Goal: Task Accomplishment & Management: Manage account settings

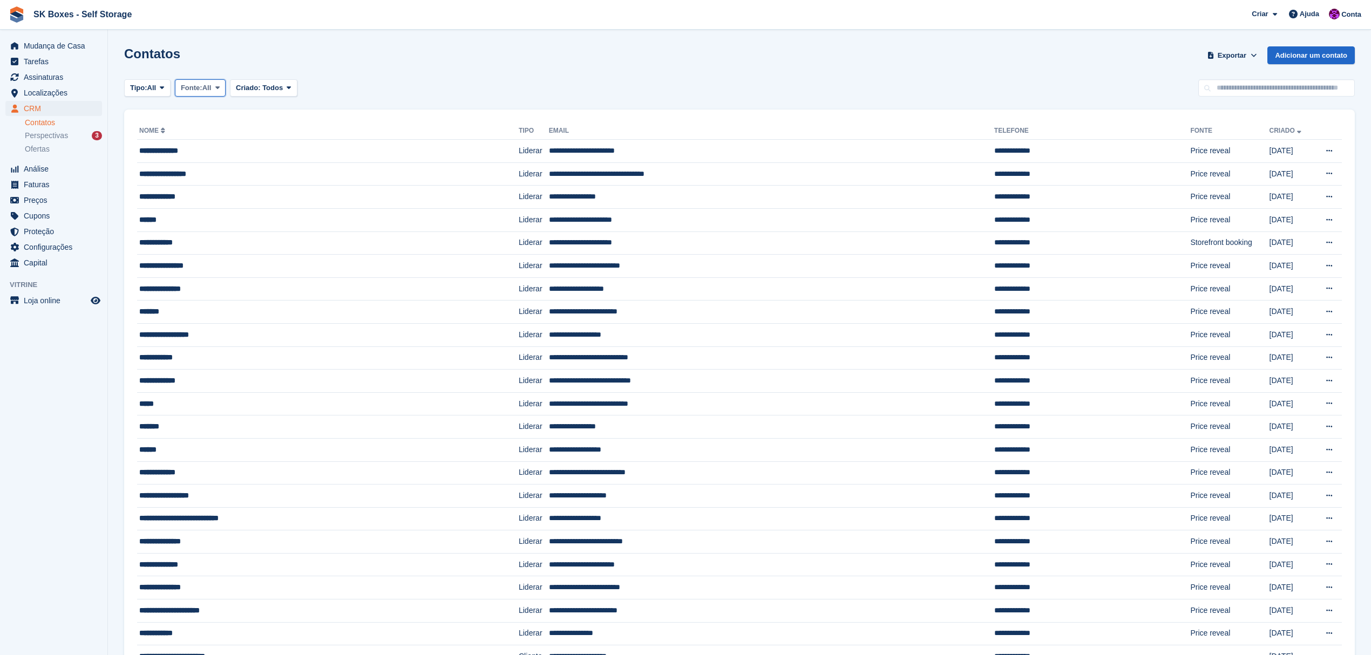
click at [202, 84] on span "Fonte:" at bounding box center [192, 88] width 22 height 11
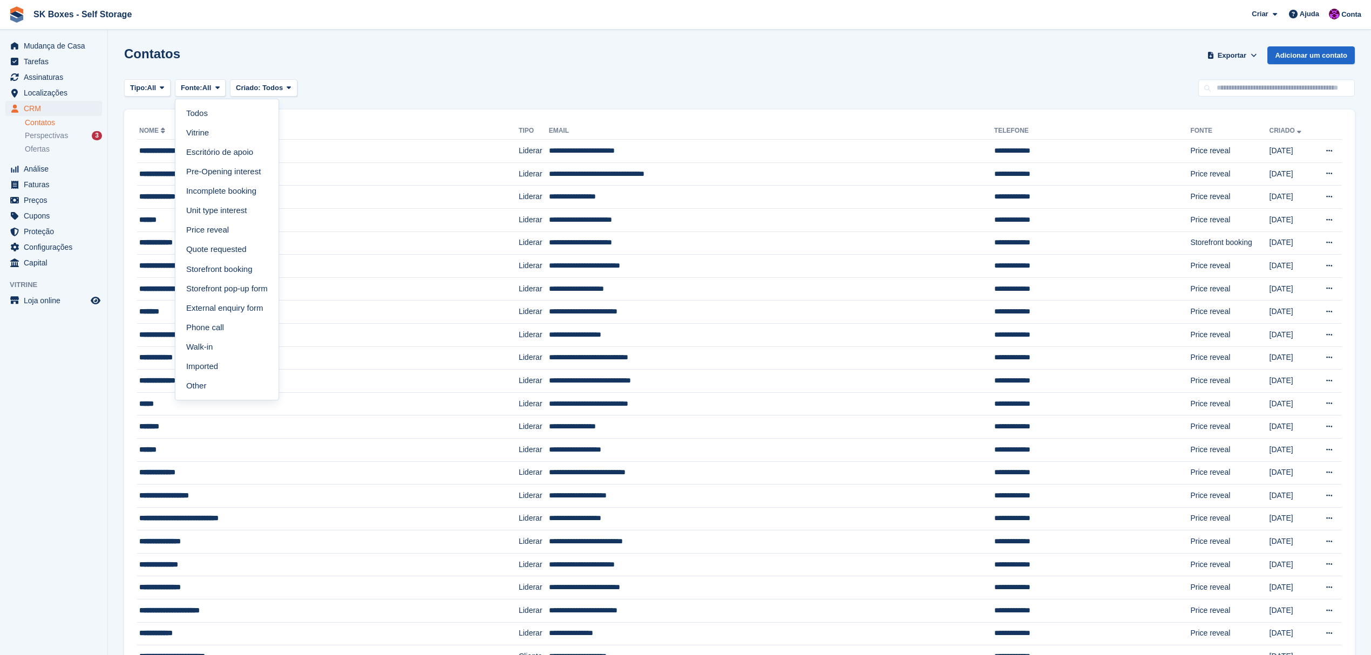
click at [355, 93] on div "Tipo: All Todos Liderar Cliente Fonte: All Todos Vitrine Escritório de apoio Pr…" at bounding box center [739, 88] width 1231 height 18
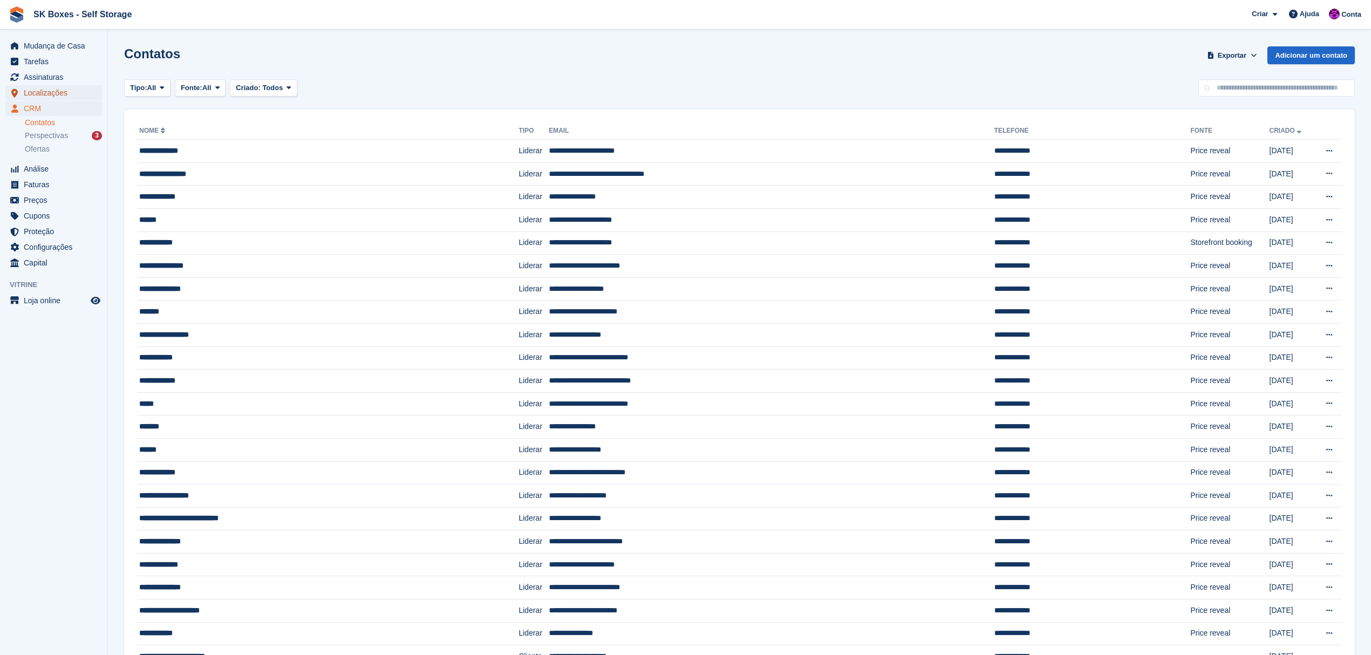
click at [48, 92] on span "Localizações" at bounding box center [56, 92] width 65 height 15
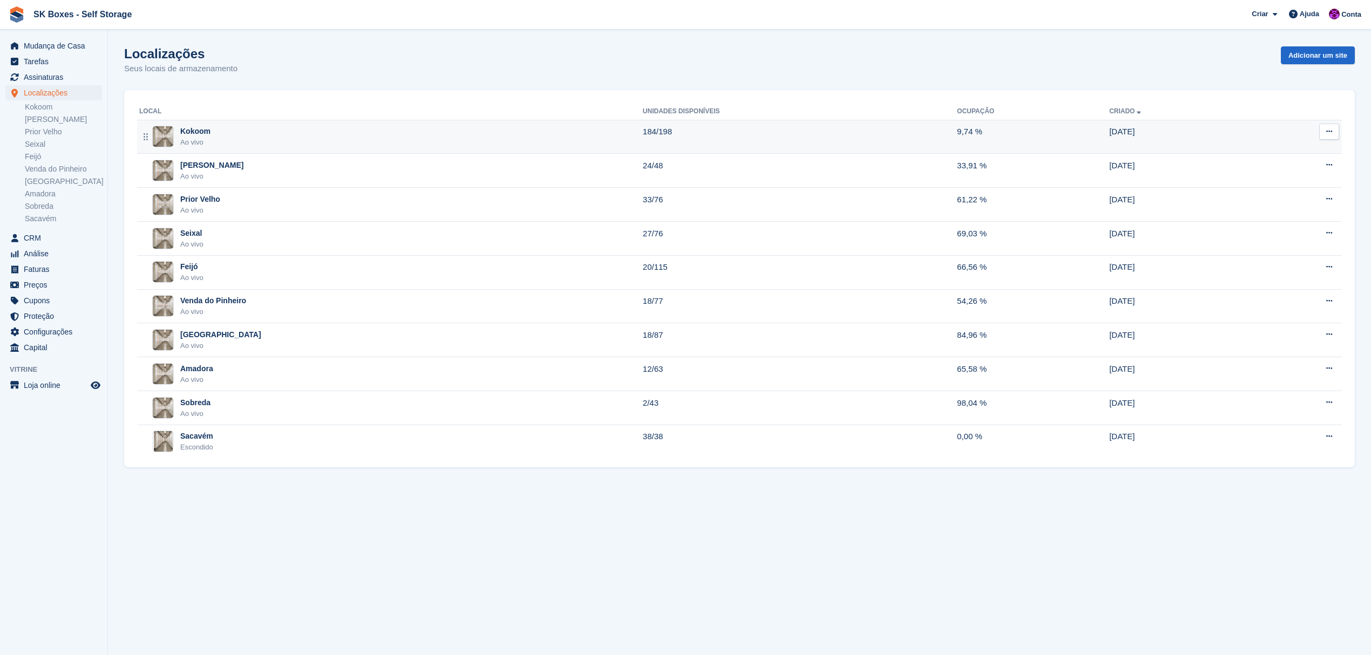
click at [221, 132] on div "Kokoom Ao vivo" at bounding box center [391, 137] width 504 height 22
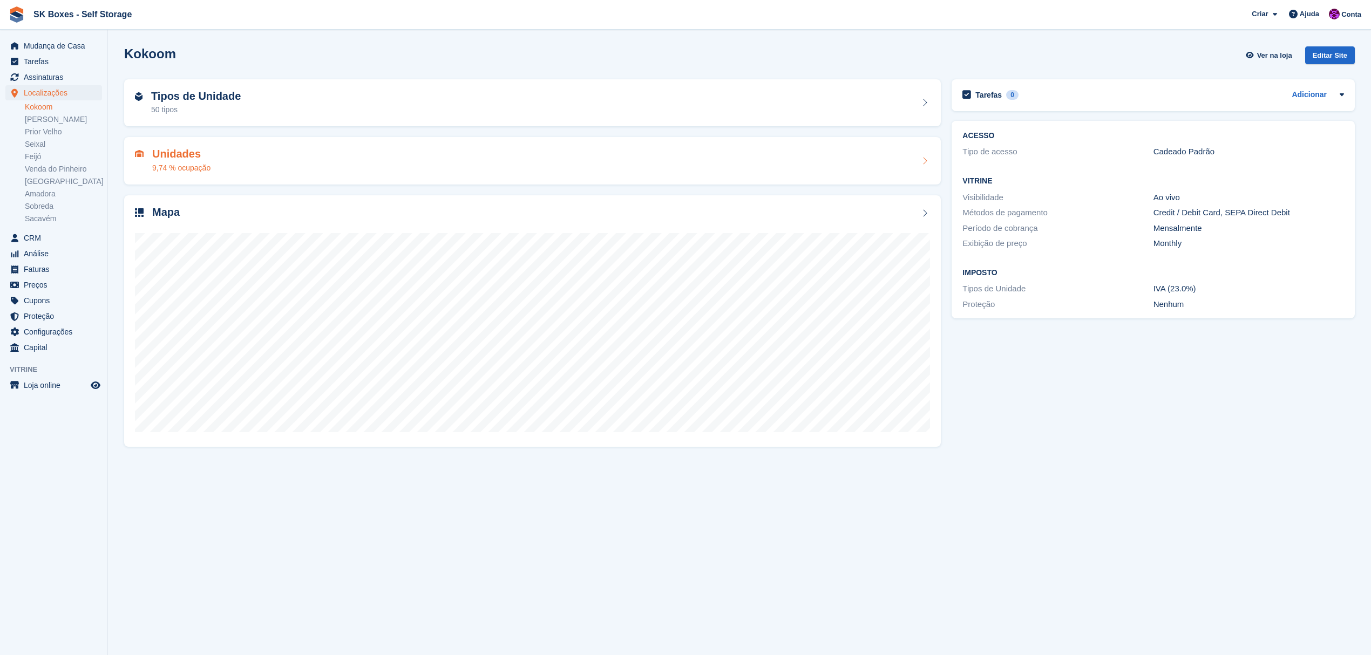
click at [221, 156] on div "Unidades 9,74 % ocupação" at bounding box center [532, 161] width 795 height 26
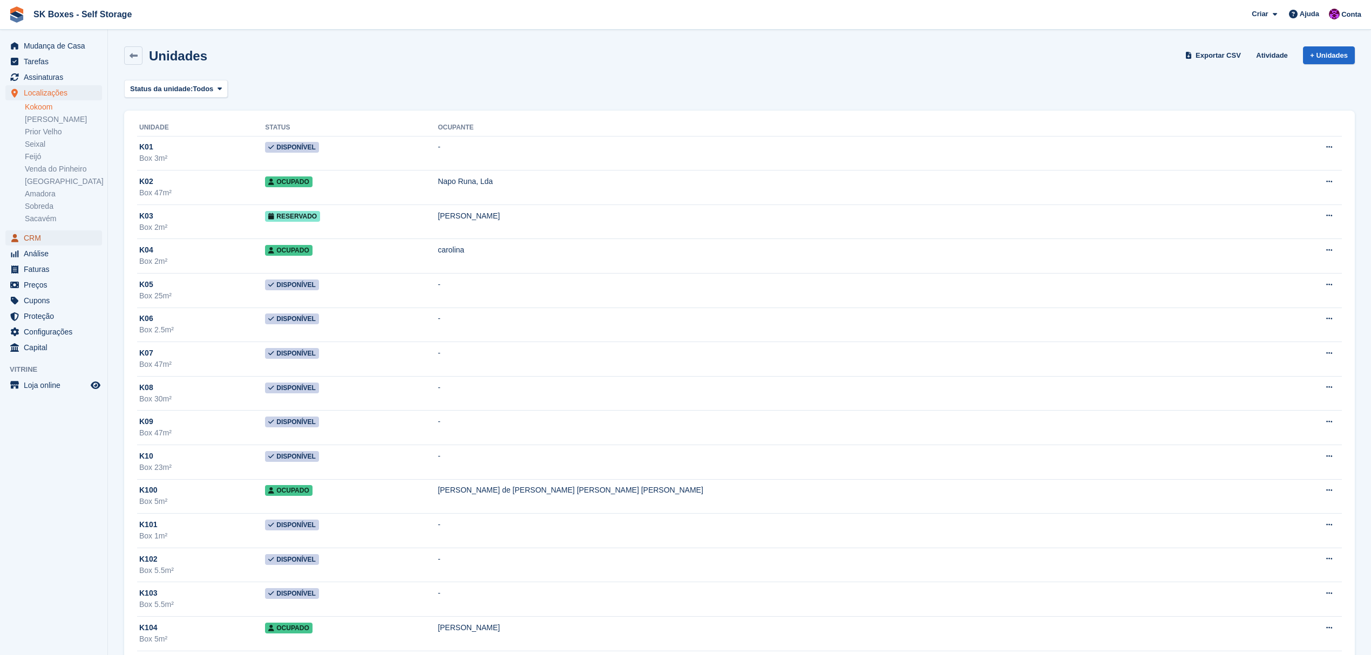
click at [42, 238] on span "CRM" at bounding box center [56, 238] width 65 height 15
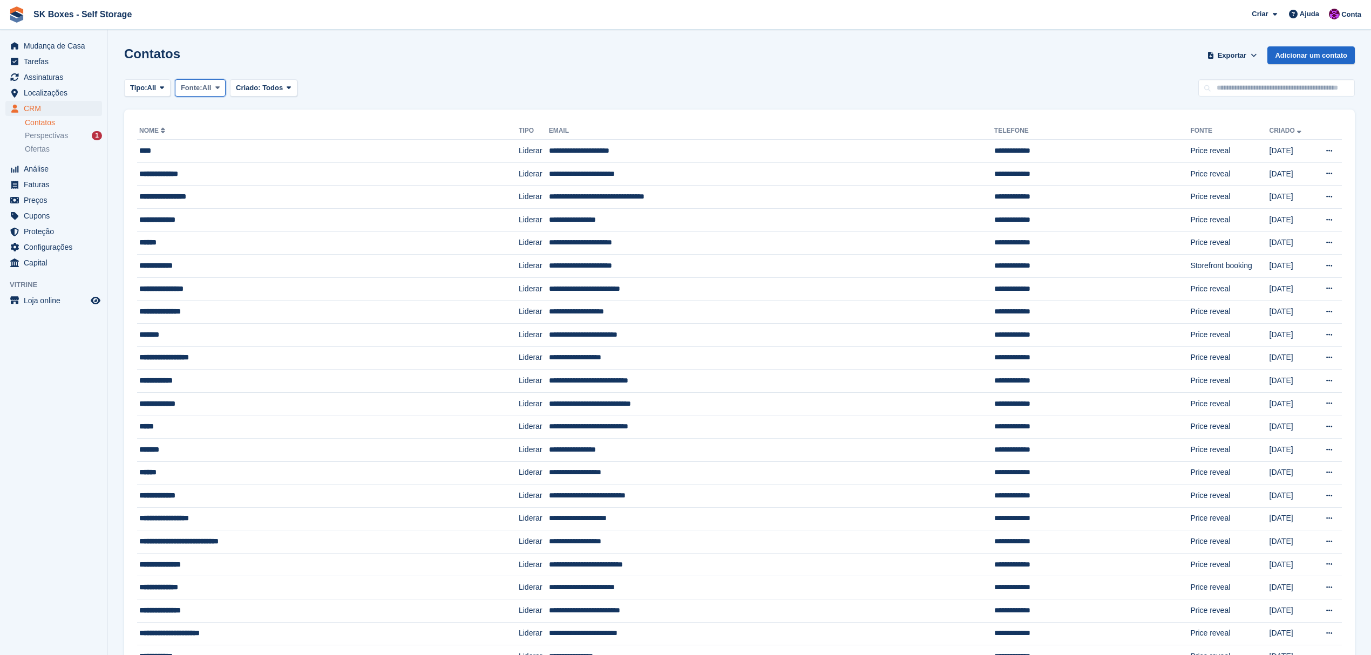
click at [201, 89] on span "Fonte:" at bounding box center [192, 88] width 22 height 11
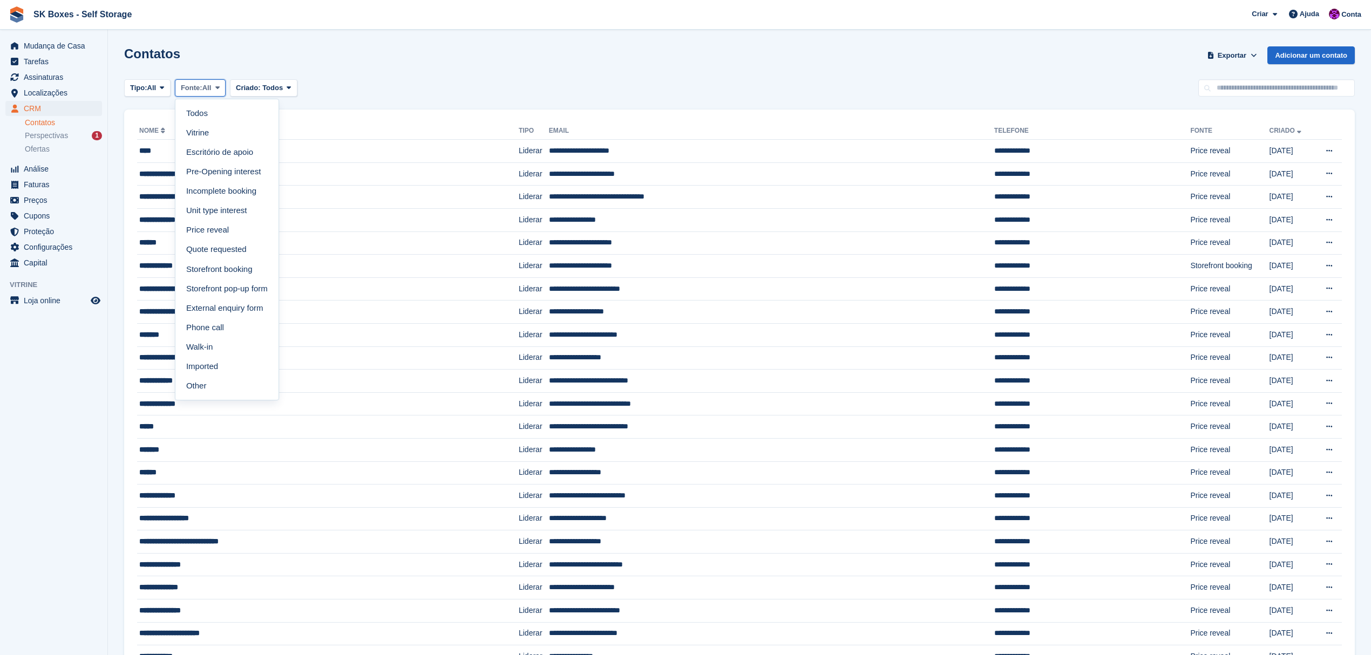
click at [201, 89] on span "Fonte:" at bounding box center [192, 88] width 22 height 11
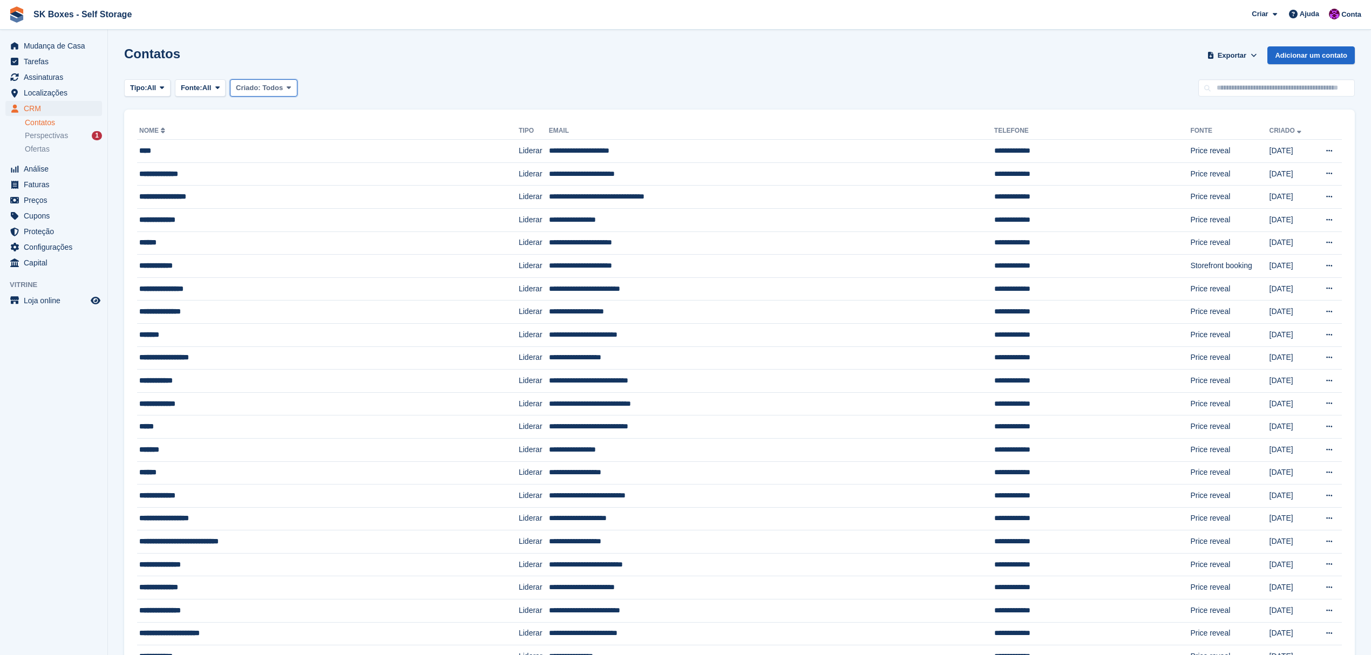
click at [281, 90] on span "Todos" at bounding box center [272, 88] width 21 height 8
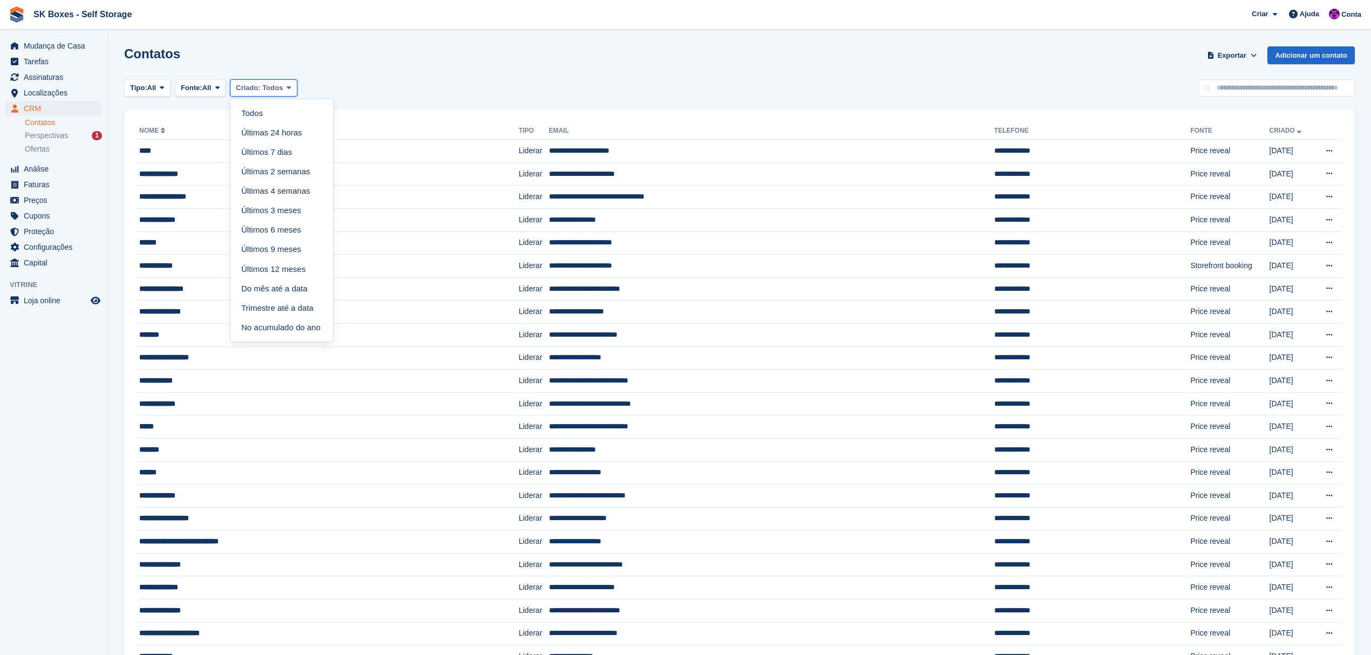
click at [281, 90] on span "Todos" at bounding box center [272, 88] width 21 height 8
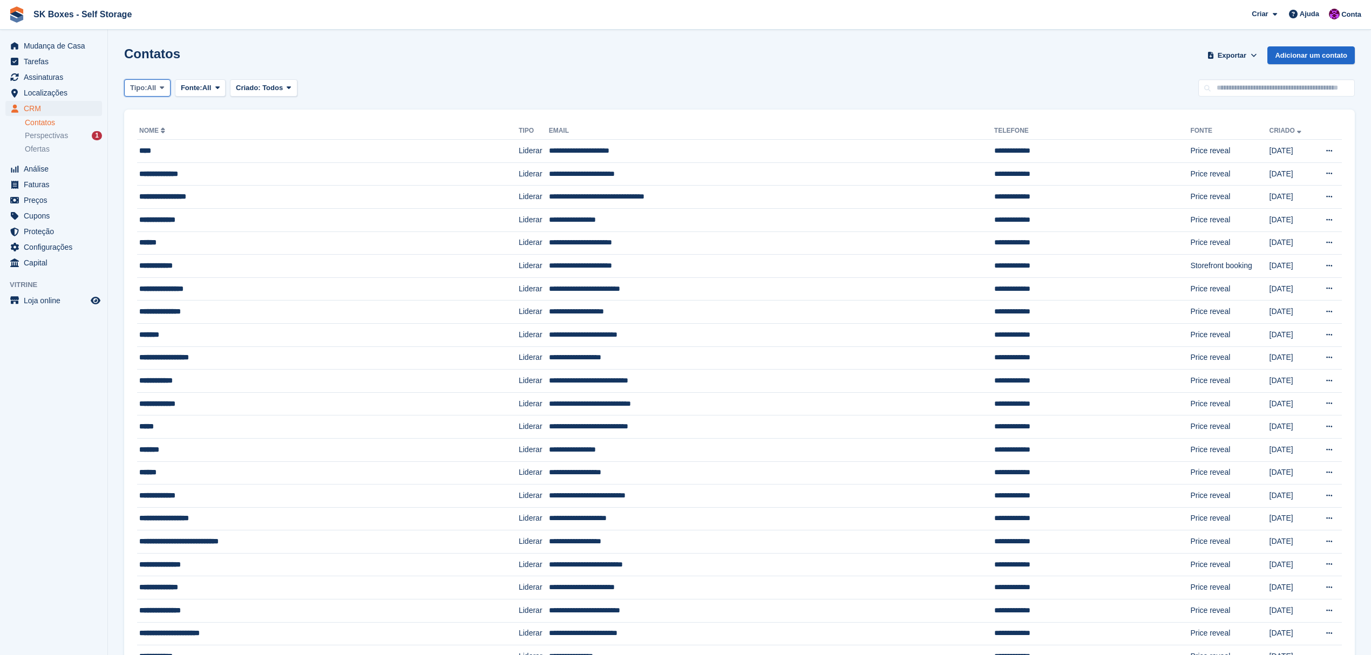
click at [147, 91] on span "Tipo:" at bounding box center [138, 88] width 17 height 11
click at [150, 152] on link "Cliente" at bounding box center [176, 152] width 94 height 19
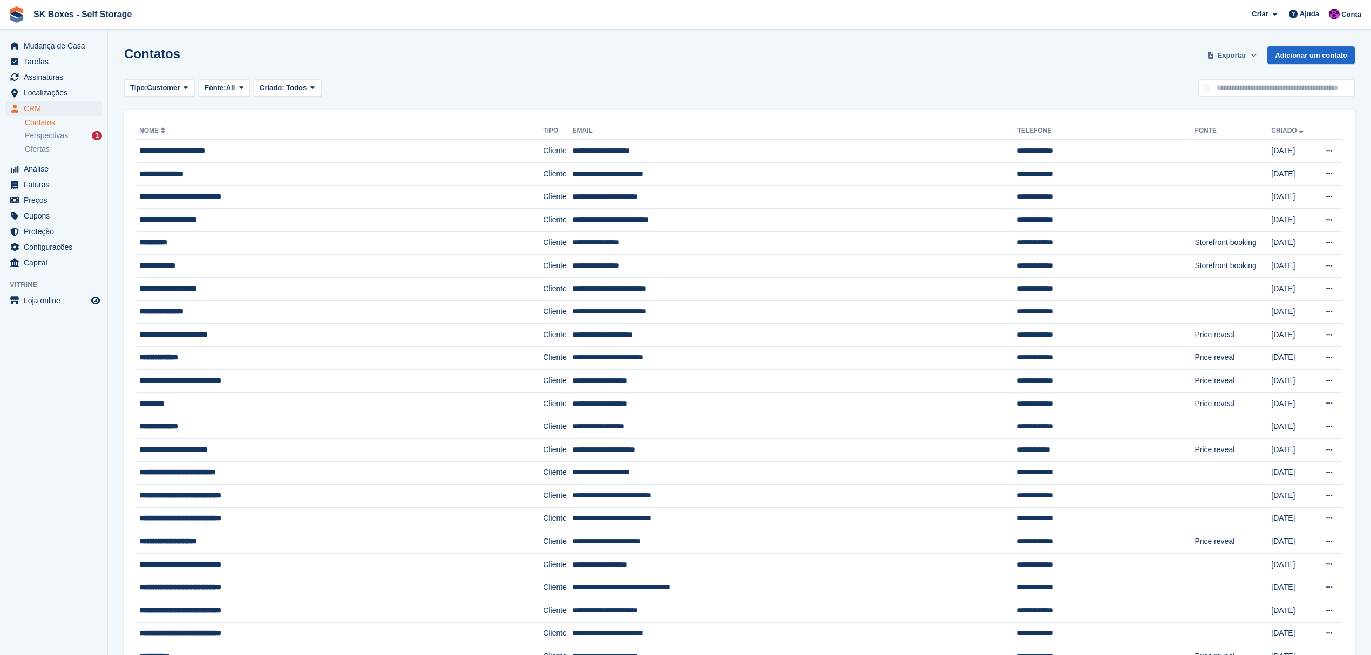
click at [1221, 53] on button "Exportar" at bounding box center [1232, 55] width 54 height 18
click at [1208, 150] on div "Iniciar Exportação" at bounding box center [1193, 149] width 61 height 11
click at [29, 87] on span "Localizações" at bounding box center [56, 92] width 65 height 15
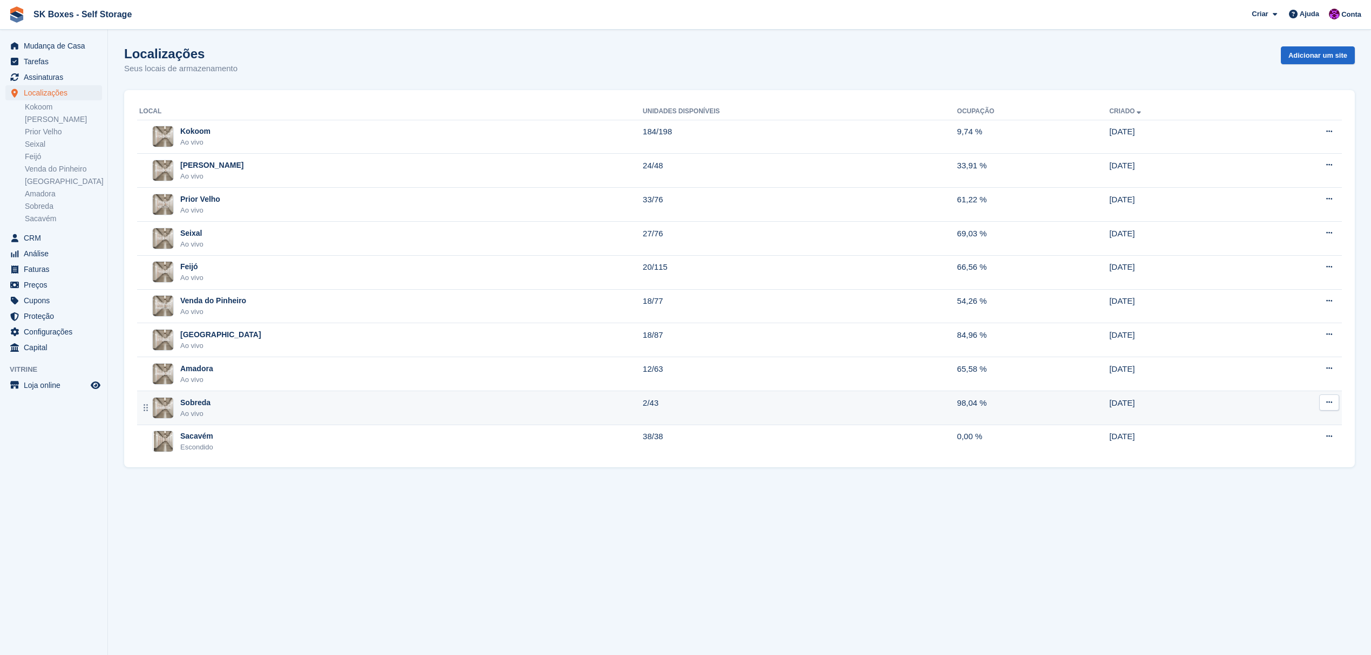
click at [197, 402] on div "Sobreda" at bounding box center [195, 402] width 30 height 11
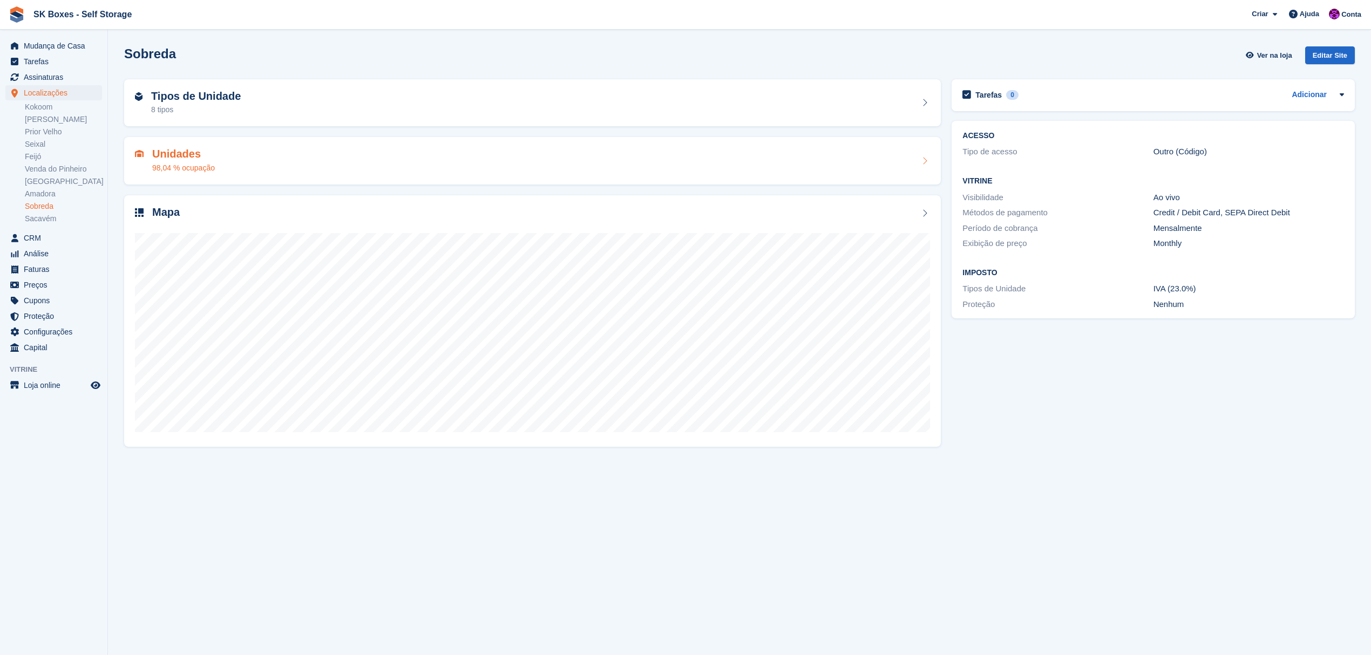
click at [242, 154] on div "Unidades 98,04 % ocupação" at bounding box center [532, 161] width 795 height 26
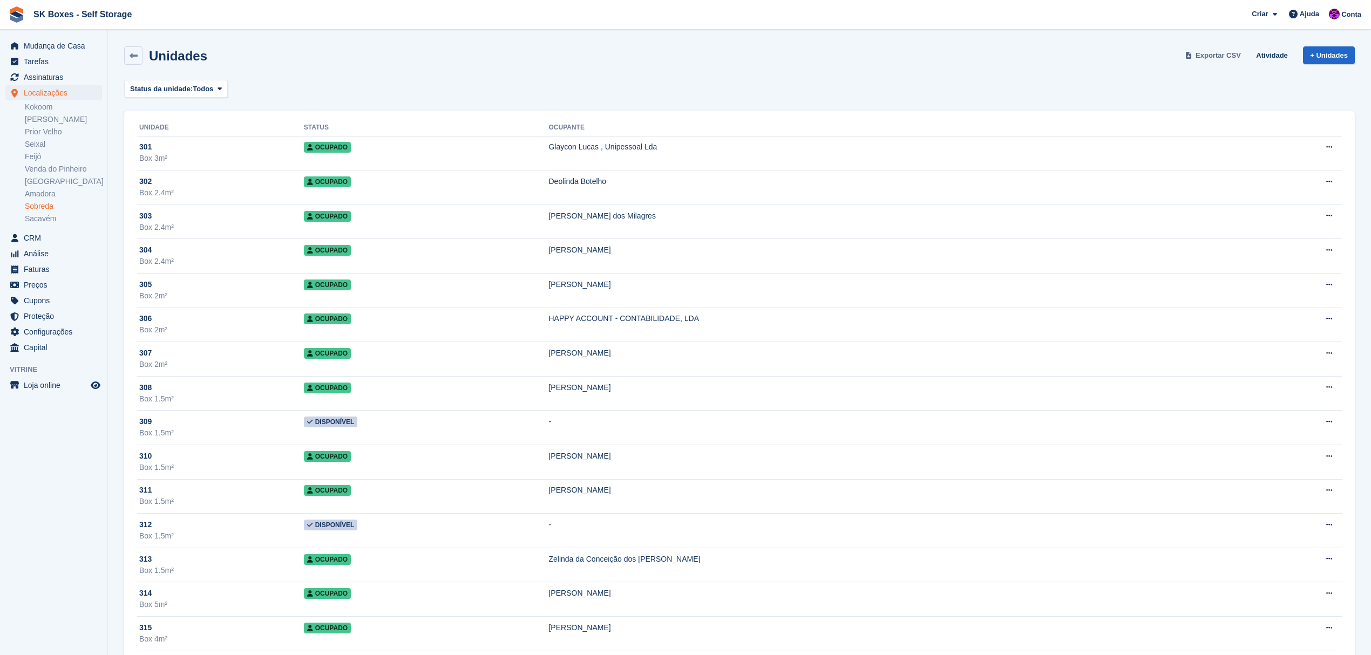
click at [1211, 53] on span "Exportar CSV" at bounding box center [1218, 55] width 45 height 11
click at [44, 193] on link "Amadora" at bounding box center [63, 194] width 77 height 10
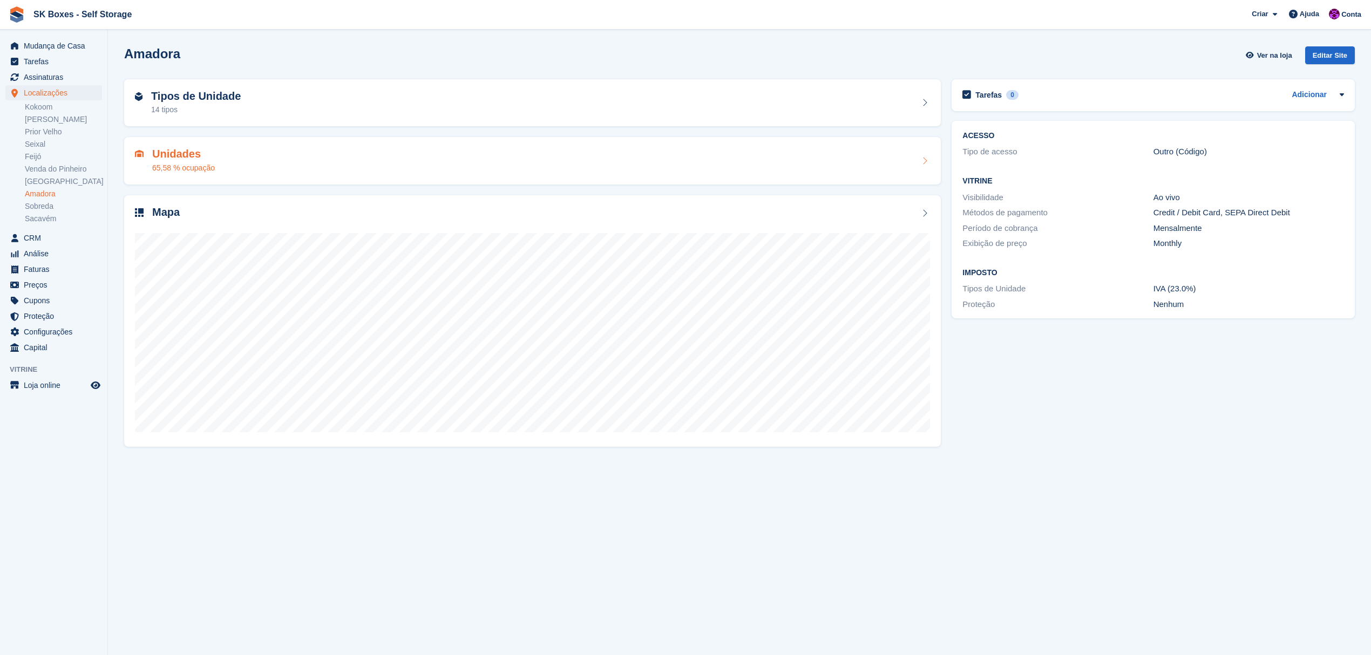
click at [218, 160] on div "Unidades 65,58 % ocupação" at bounding box center [532, 161] width 795 height 26
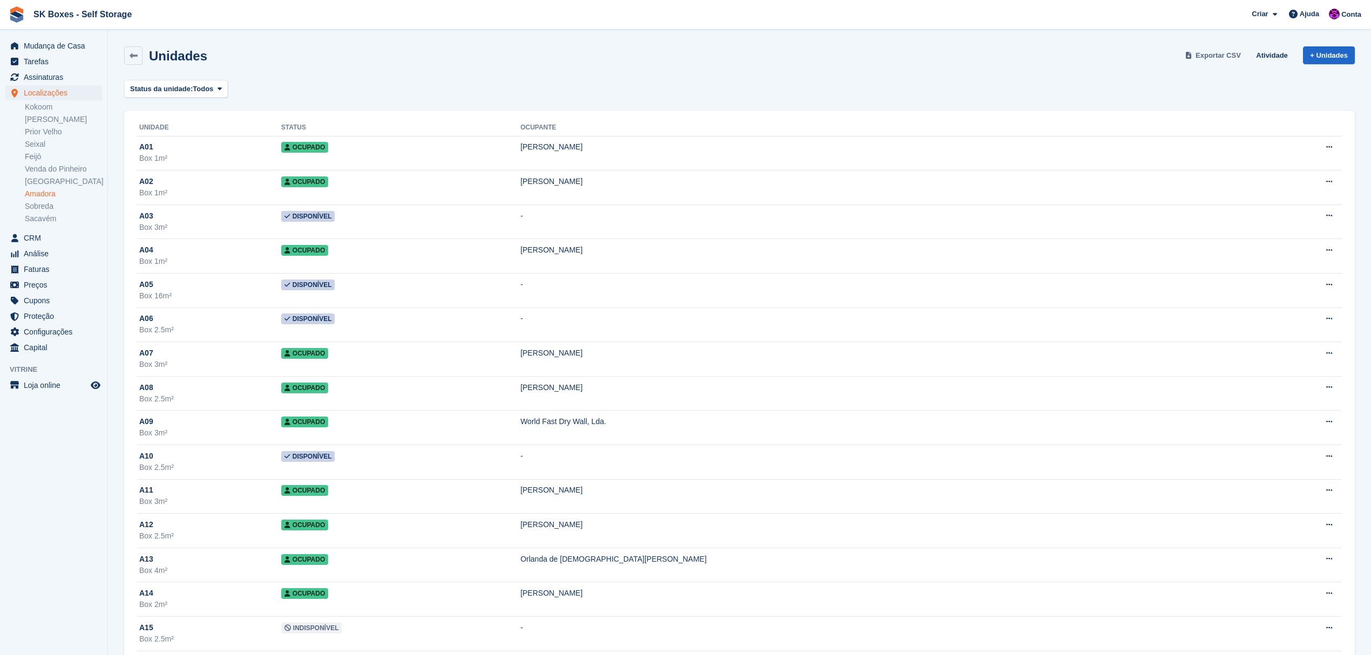
click at [1225, 55] on span "Exportar CSV" at bounding box center [1218, 55] width 45 height 11
click at [44, 183] on link "[GEOGRAPHIC_DATA]" at bounding box center [63, 182] width 77 height 10
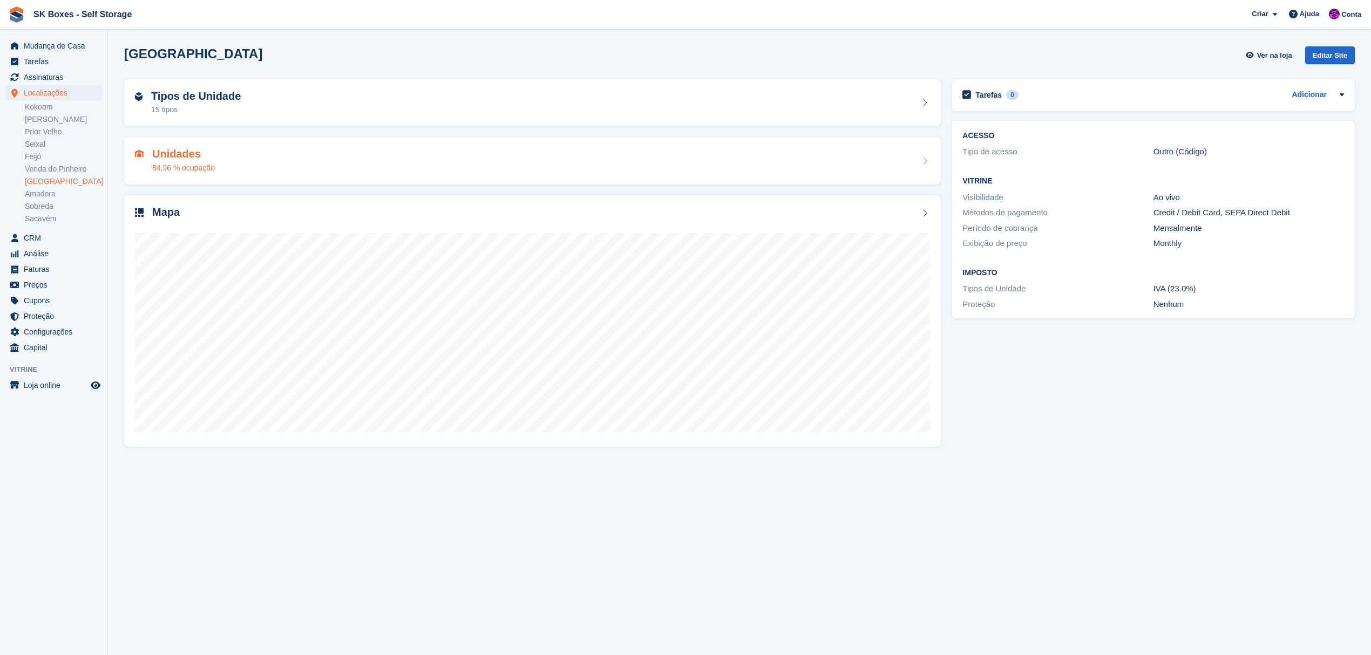
click at [242, 160] on div "Unidades 84,96 % ocupação" at bounding box center [532, 161] width 795 height 26
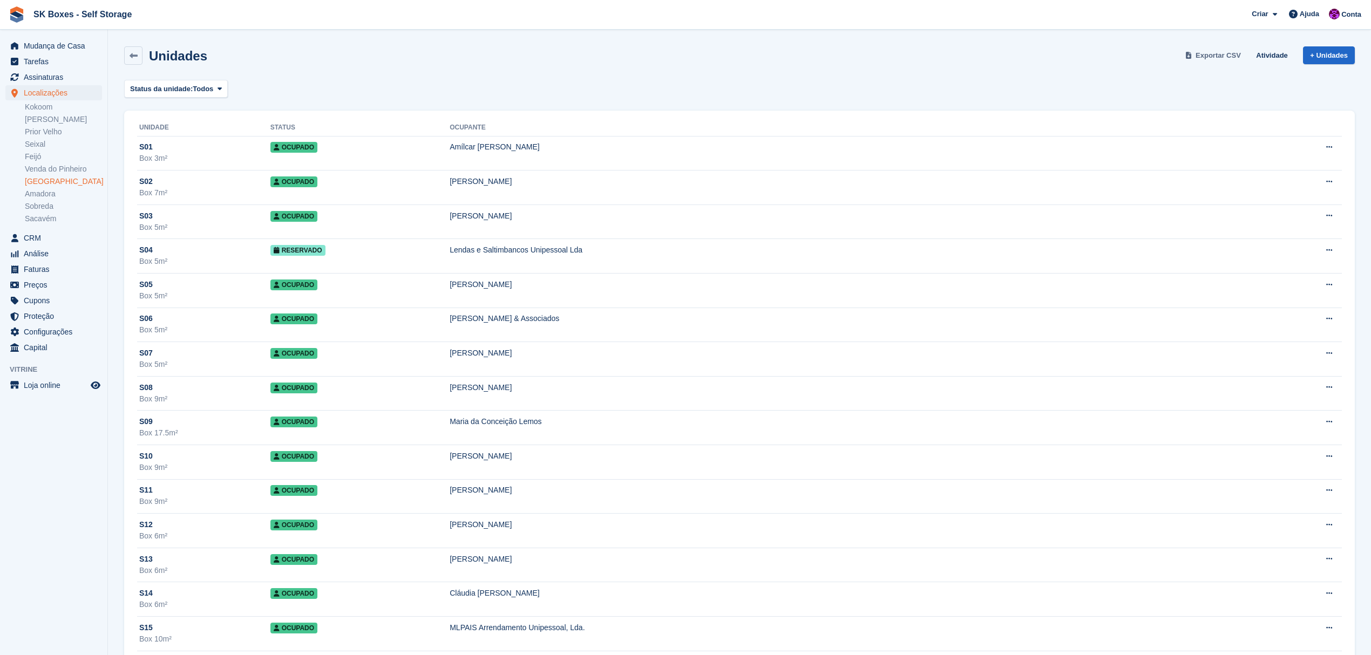
click at [1225, 52] on span "Exportar CSV" at bounding box center [1218, 55] width 45 height 11
click at [66, 168] on link "Venda do Pinheiro" at bounding box center [63, 169] width 77 height 10
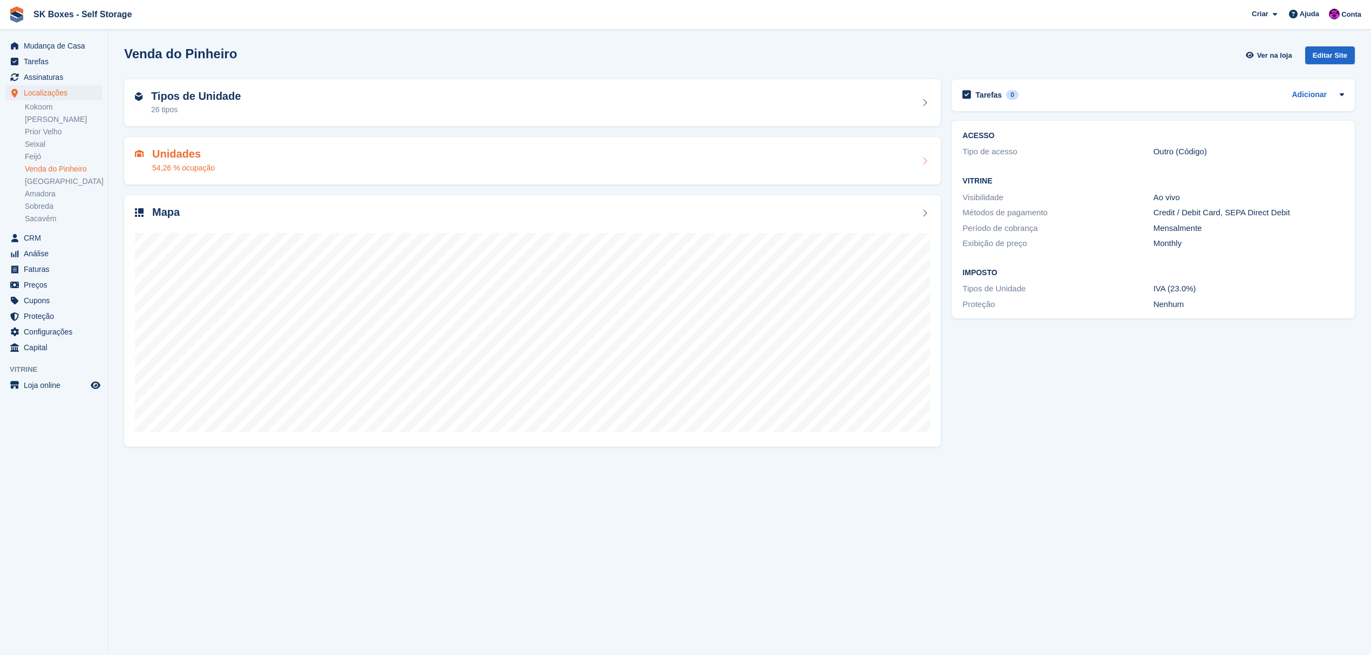
click at [297, 169] on div "Unidades 54,26 % ocupação" at bounding box center [532, 161] width 795 height 26
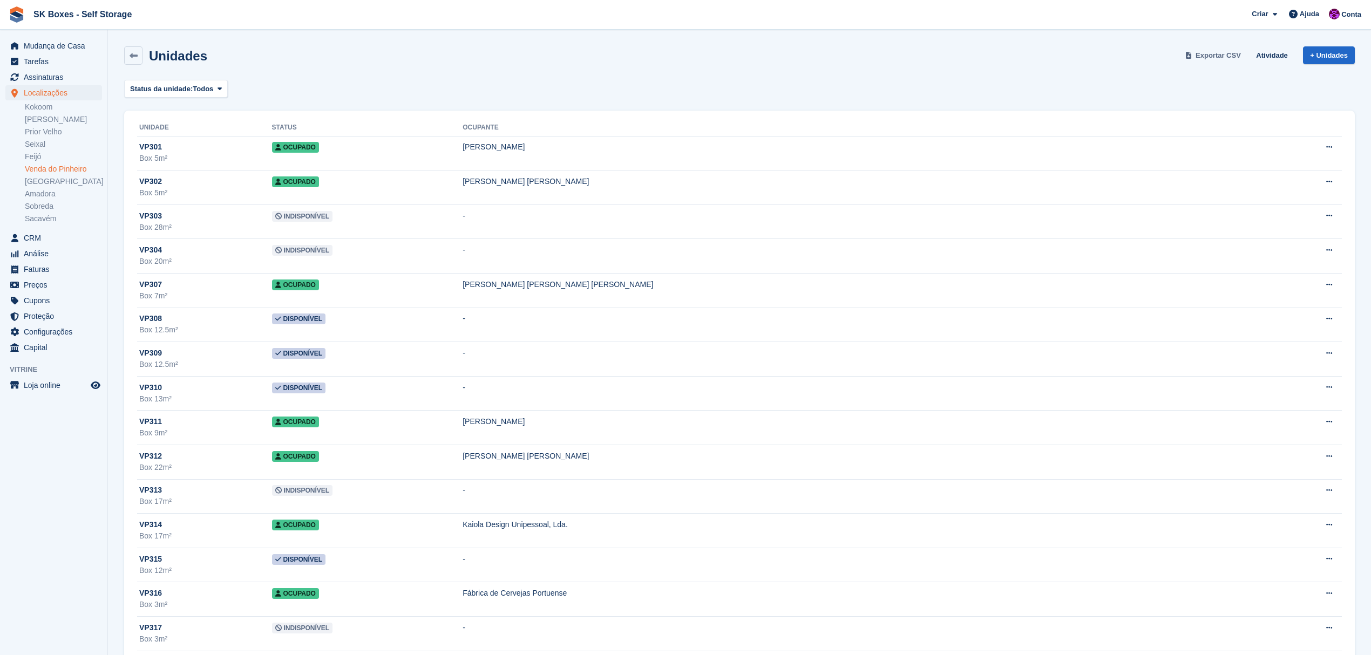
click at [1229, 56] on span "Exportar CSV" at bounding box center [1218, 55] width 45 height 11
click at [39, 158] on link "Feijó" at bounding box center [63, 157] width 77 height 10
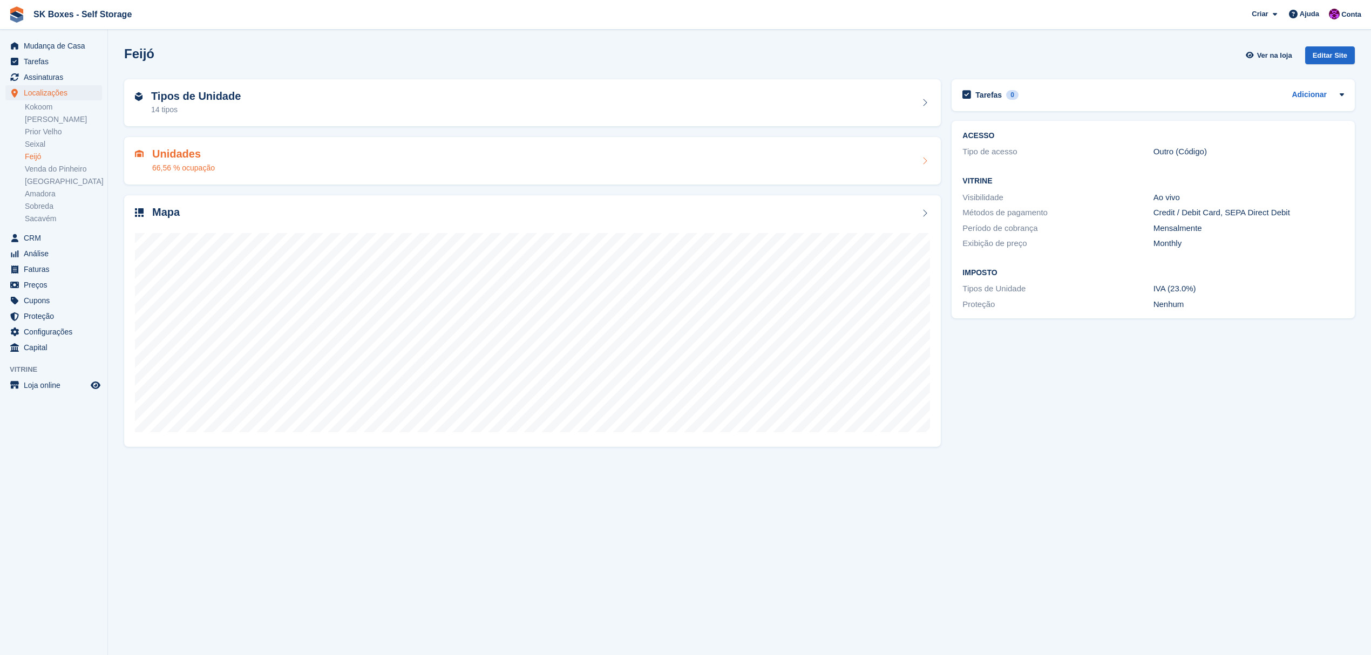
click at [329, 167] on div "Unidades 66,56 % ocupação" at bounding box center [532, 161] width 795 height 26
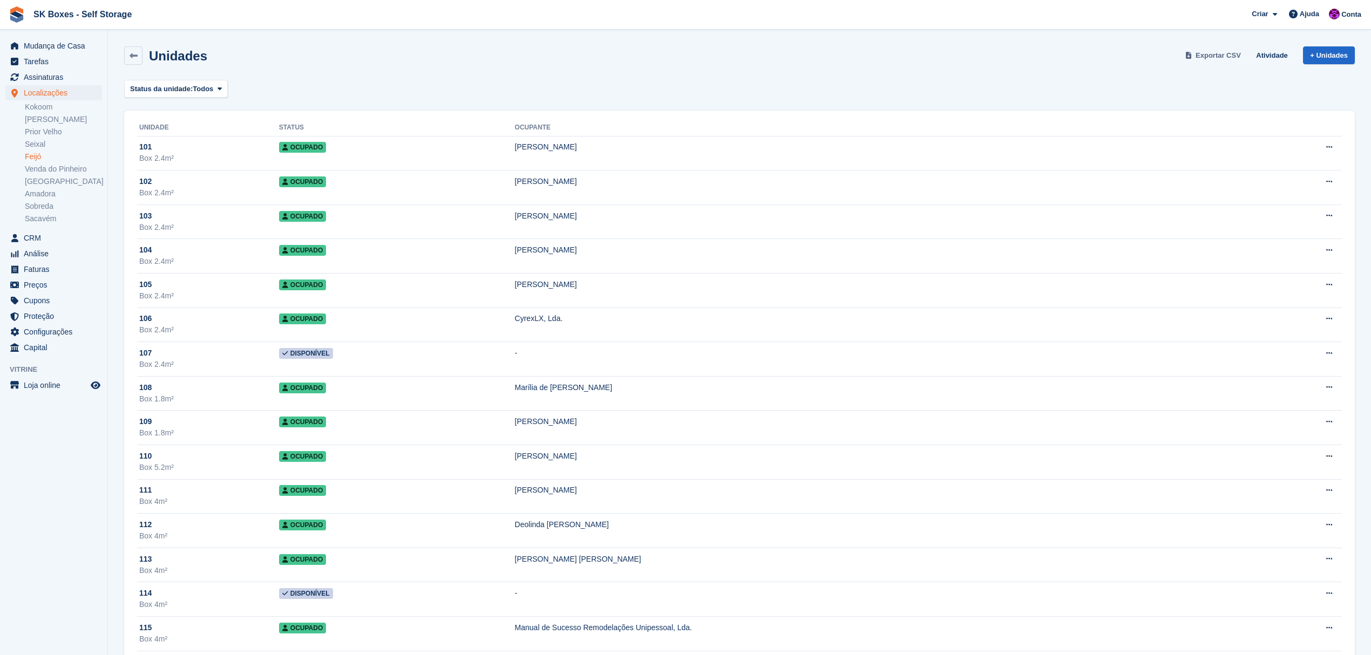
click at [1206, 48] on link "Exportar CSV" at bounding box center [1215, 55] width 62 height 18
click at [35, 139] on link "Seixal" at bounding box center [63, 144] width 77 height 10
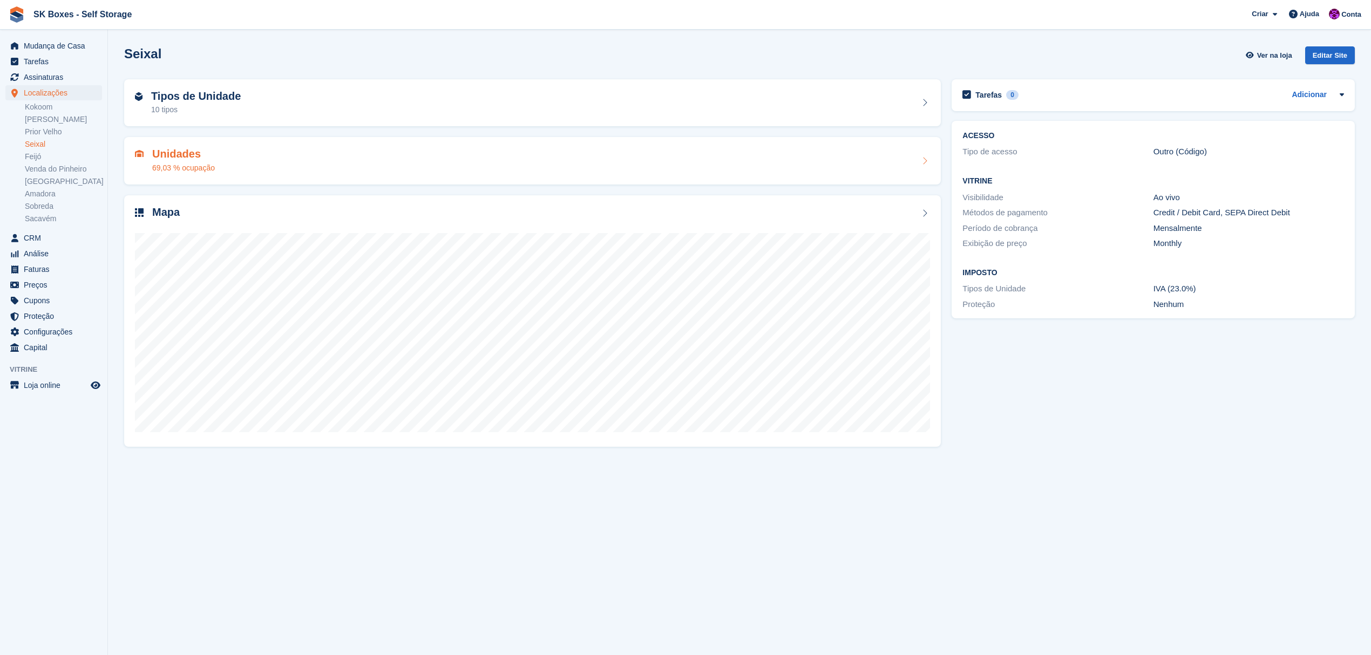
click at [212, 165] on div "69,03 % ocupação" at bounding box center [183, 168] width 63 height 11
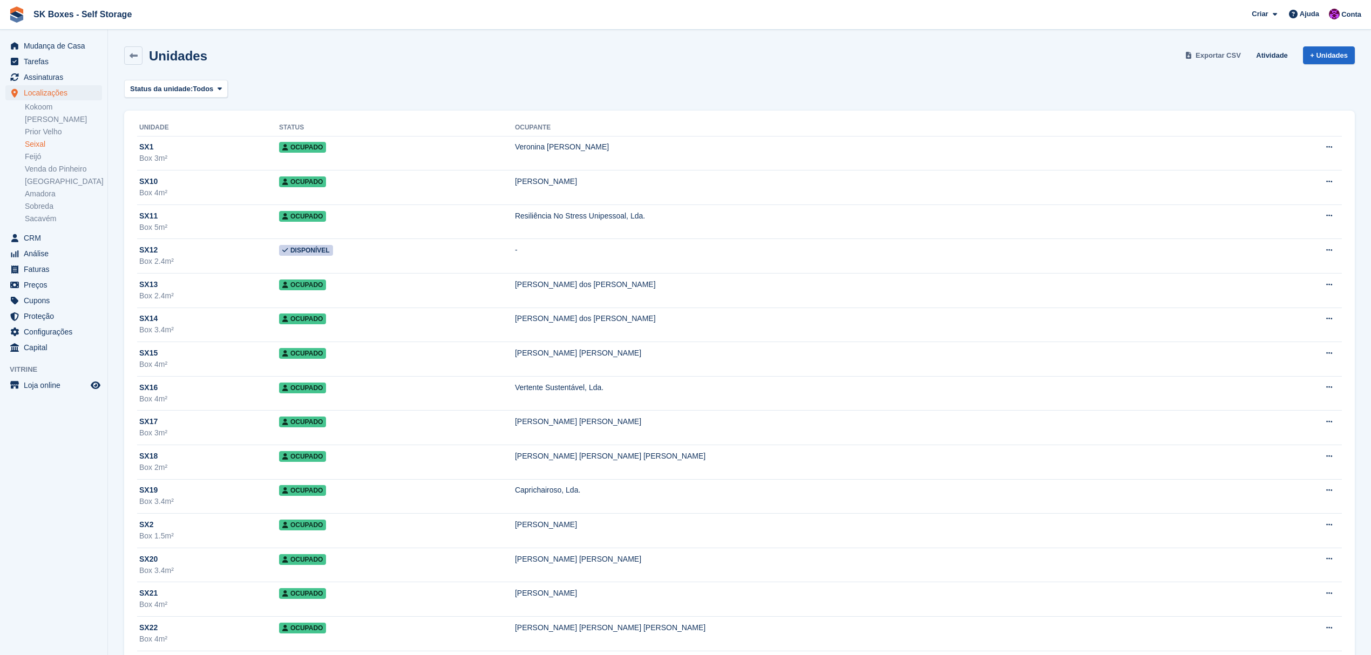
click at [1227, 52] on span "Exportar CSV" at bounding box center [1218, 55] width 45 height 11
click at [42, 129] on link "Prior Velho" at bounding box center [63, 132] width 77 height 10
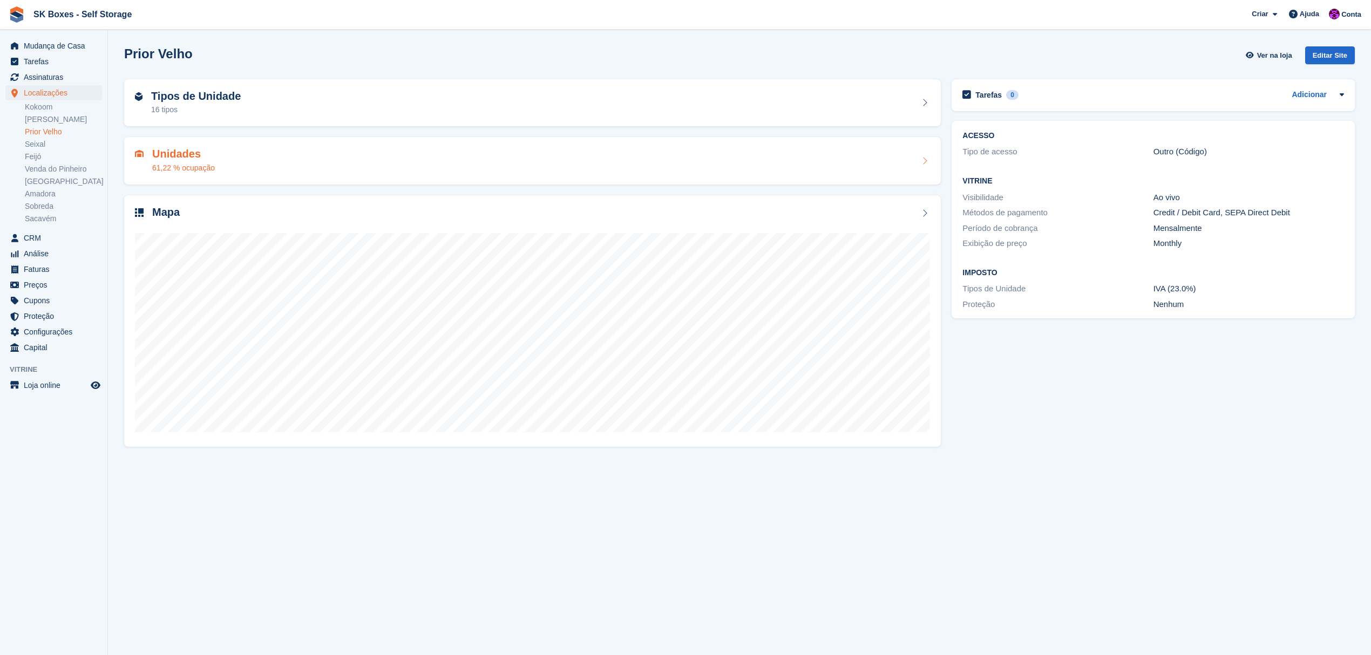
click at [204, 163] on div "61,22 % ocupação" at bounding box center [183, 168] width 63 height 11
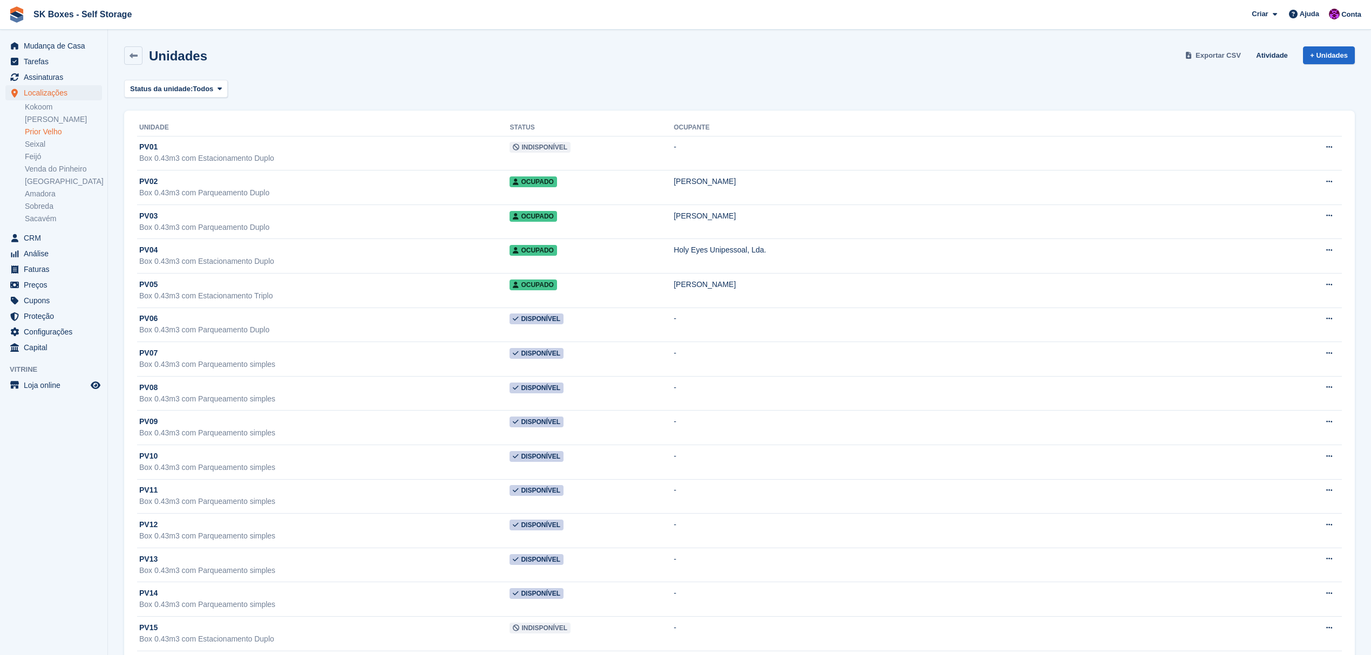
click at [1222, 55] on span "Exportar CSV" at bounding box center [1218, 55] width 45 height 11
click at [50, 119] on link "[PERSON_NAME]" at bounding box center [63, 119] width 77 height 10
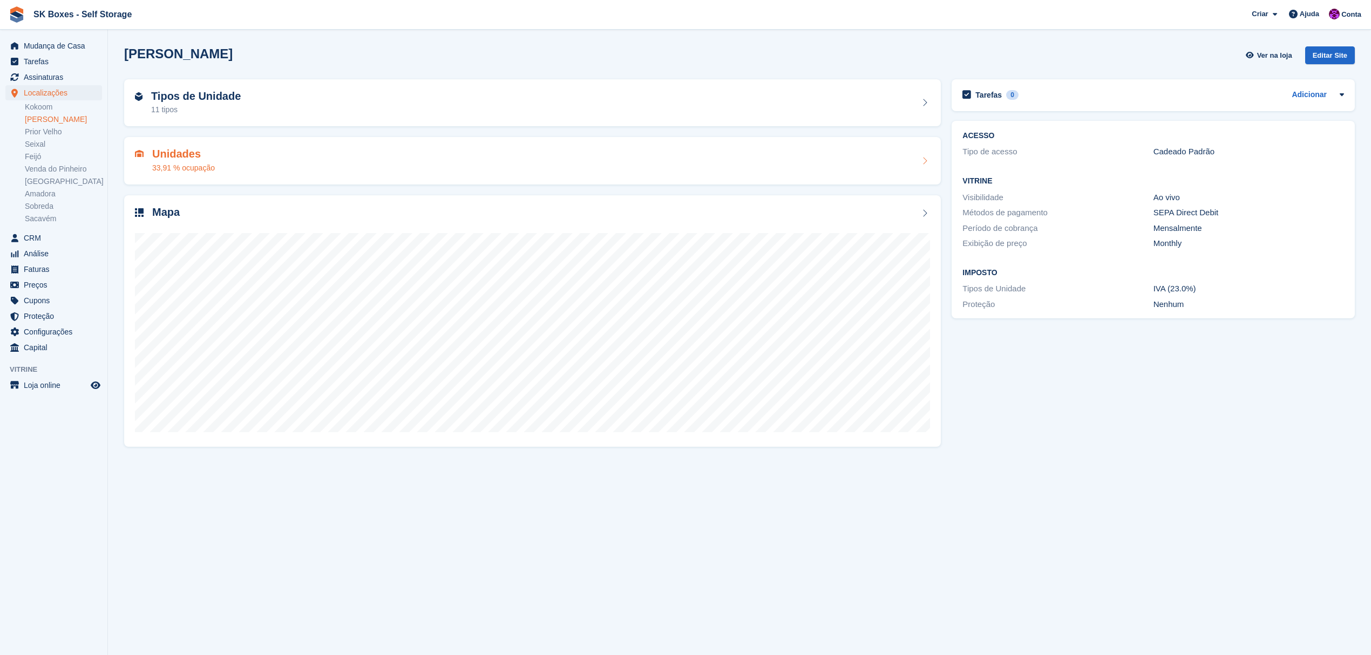
click at [214, 160] on div "Unidades 33,91 % ocupação" at bounding box center [532, 161] width 795 height 26
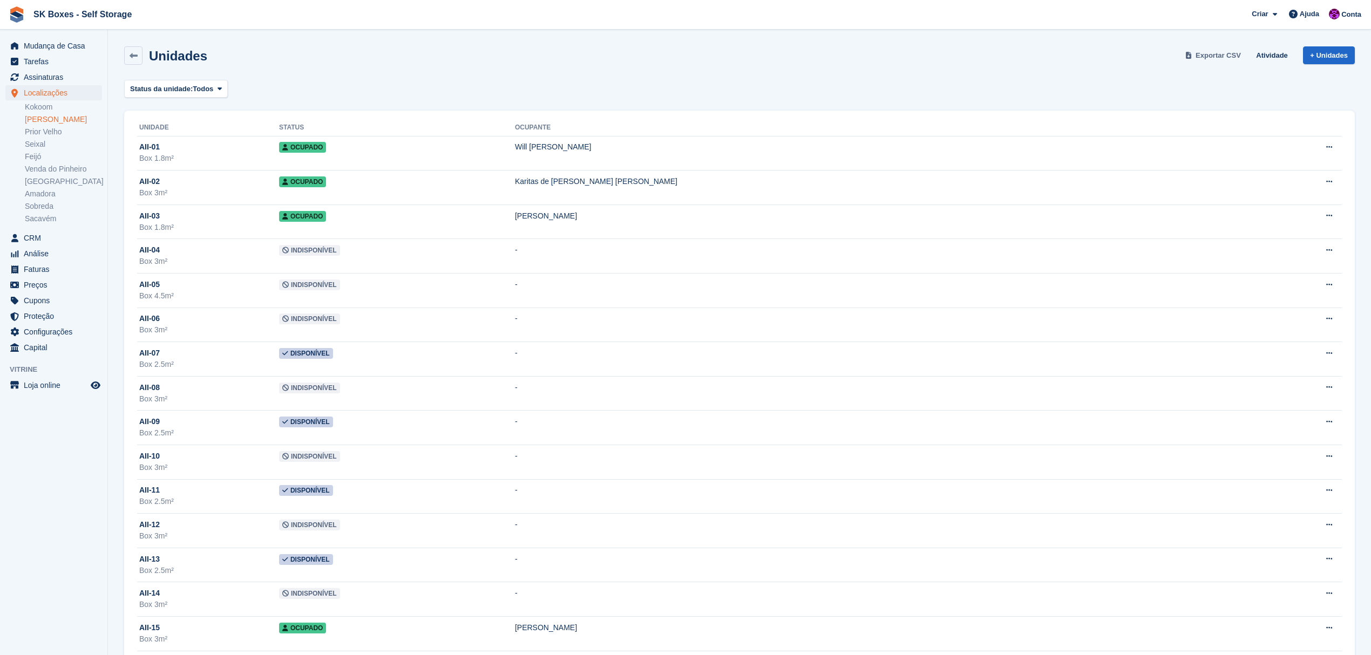
click at [1229, 51] on span "Exportar CSV" at bounding box center [1218, 55] width 45 height 11
click at [35, 103] on link "Kokoom" at bounding box center [63, 107] width 77 height 10
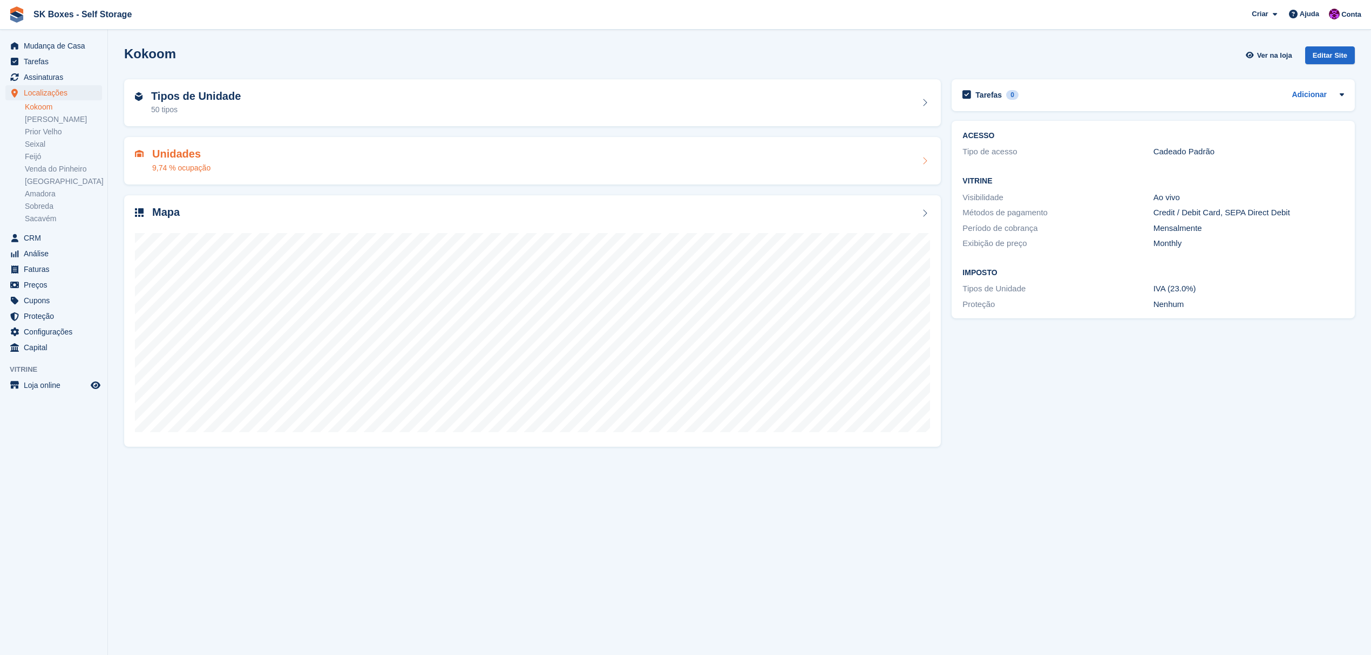
click at [252, 167] on div "Unidades 9,74 % ocupação" at bounding box center [532, 161] width 795 height 26
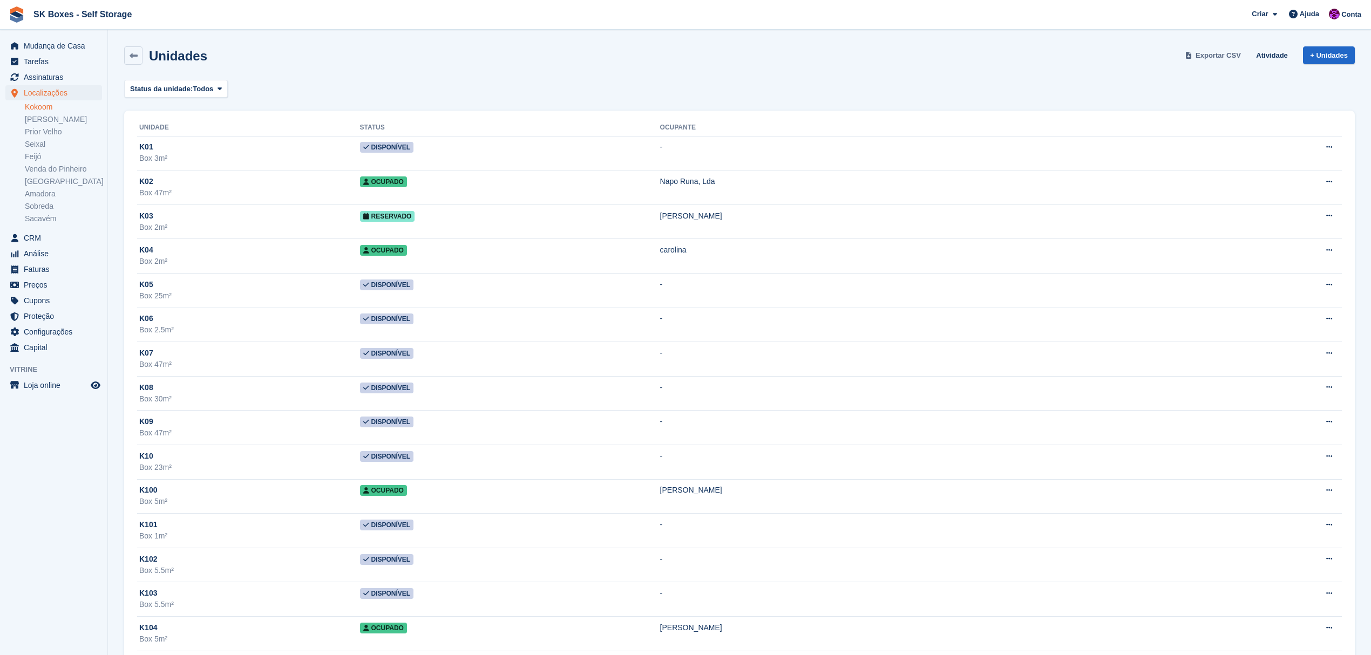
click at [1233, 54] on span "Exportar CSV" at bounding box center [1218, 55] width 45 height 11
click at [43, 244] on span "CRM" at bounding box center [56, 238] width 65 height 15
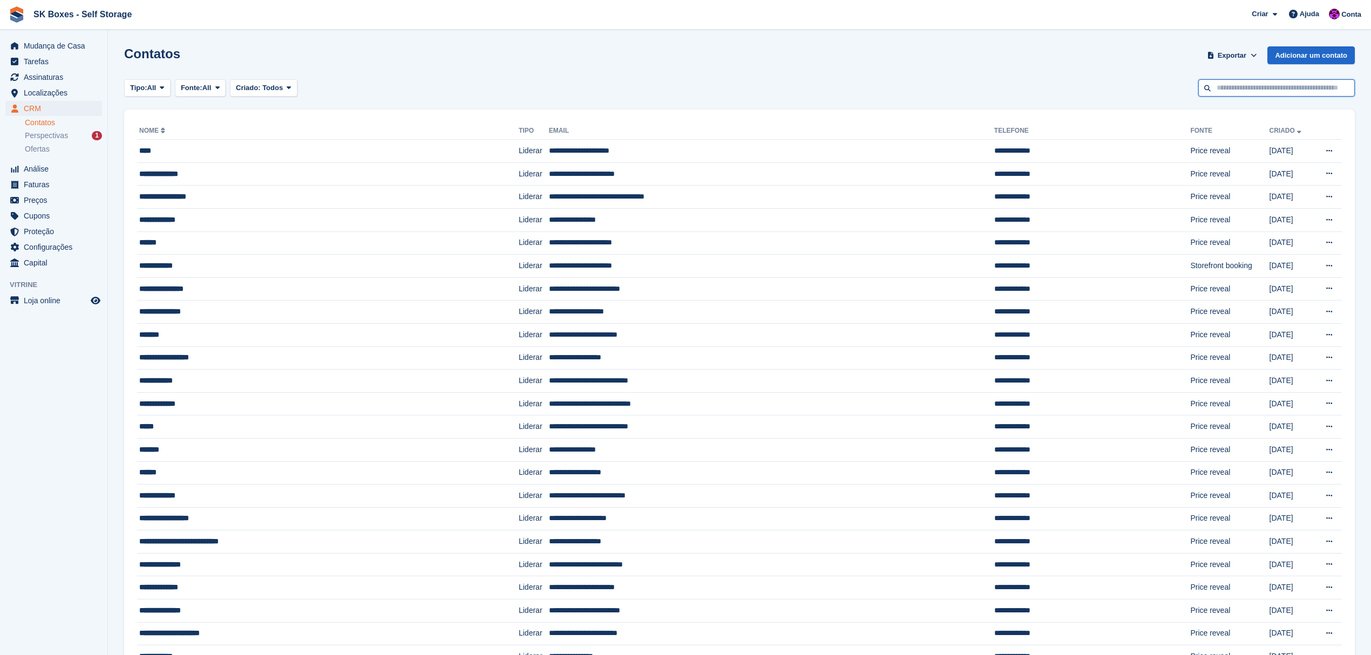
click at [1258, 84] on input "text" at bounding box center [1277, 88] width 157 height 18
paste input "**********"
type input "**********"
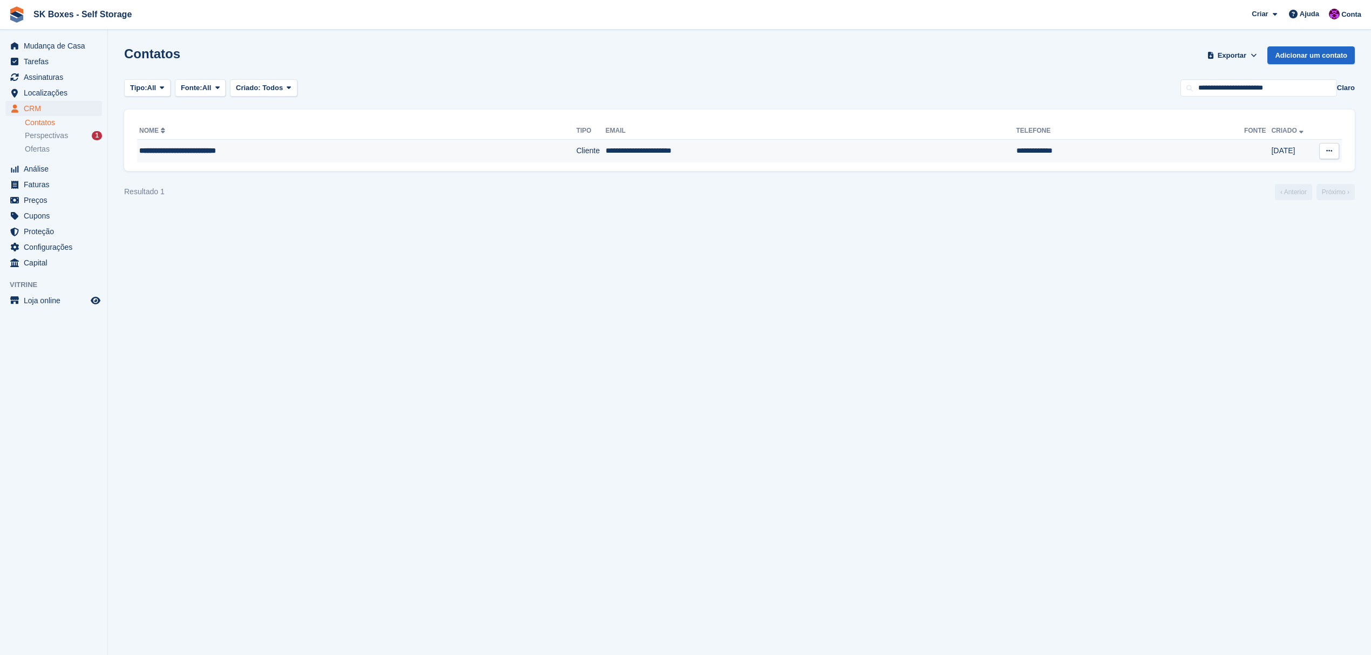
click at [370, 150] on div "**********" at bounding box center [315, 150] width 352 height 11
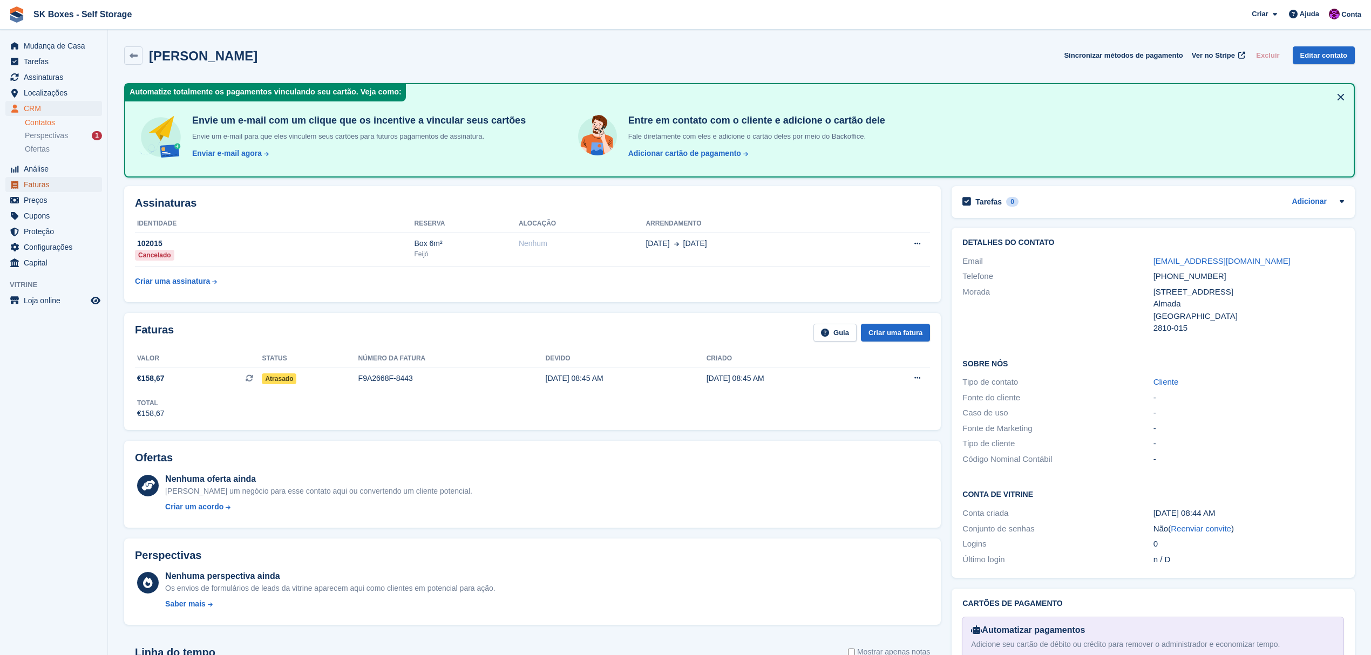
click at [35, 180] on span "Faturas" at bounding box center [56, 184] width 65 height 15
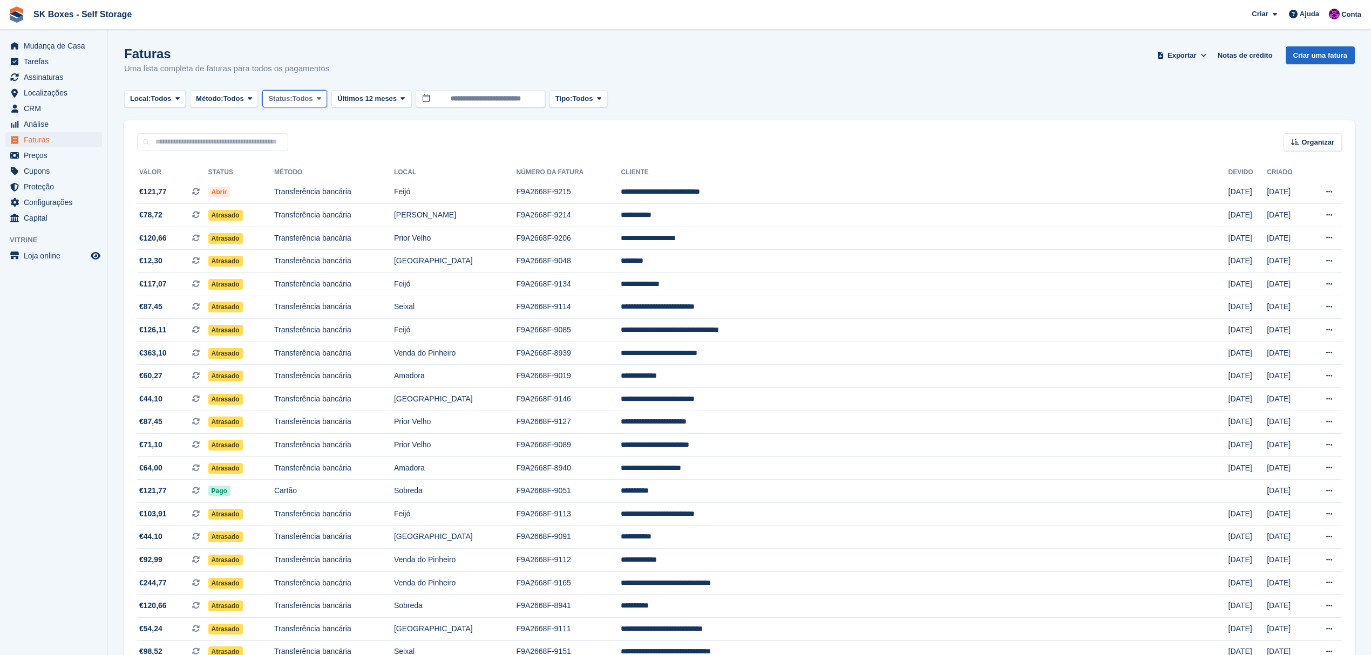
click at [292, 98] on span "Status:" at bounding box center [280, 98] width 24 height 11
click at [222, 93] on span "Método:" at bounding box center [210, 98] width 28 height 11
click at [301, 100] on span "Todos" at bounding box center [302, 98] width 21 height 11
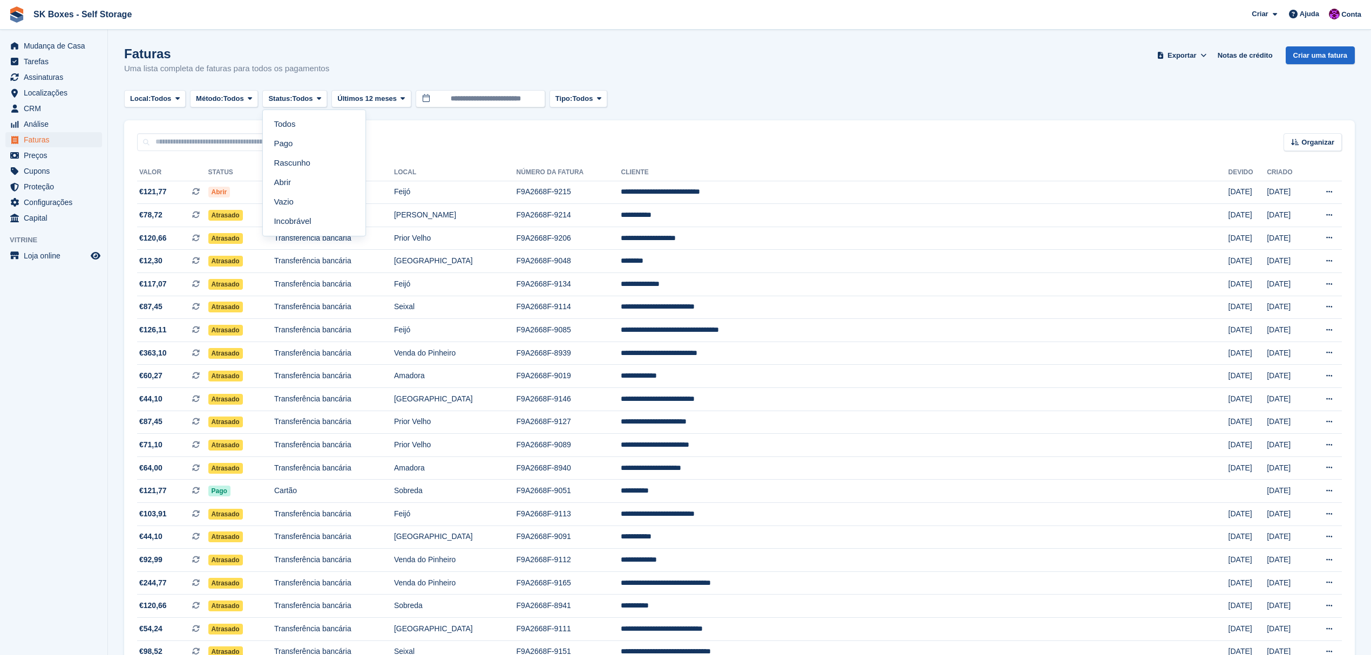
click at [549, 128] on div "Organizar Sort by Data Criada Criado (mais antigo primeiro) Criado (mais recent…" at bounding box center [739, 135] width 1231 height 31
click at [1189, 52] on span "Exportar" at bounding box center [1182, 55] width 29 height 11
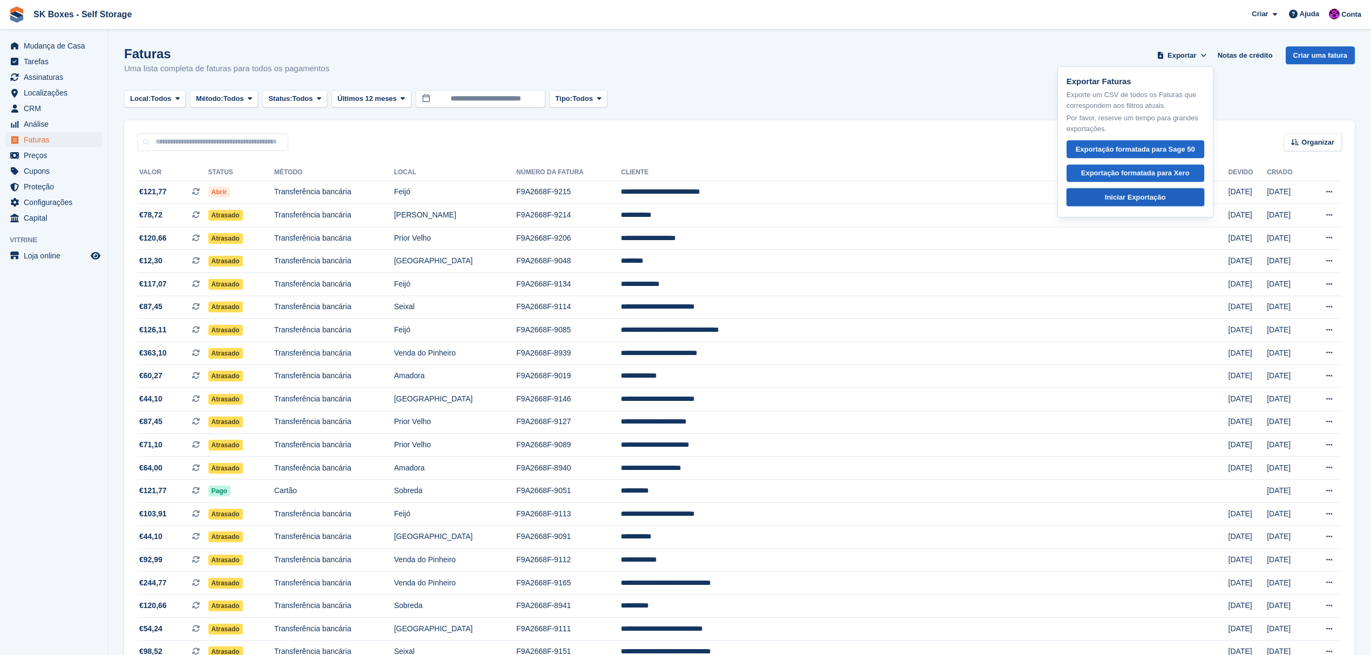
click at [1144, 197] on div "Iniciar Exportação" at bounding box center [1135, 197] width 61 height 11
